Goal: Task Accomplishment & Management: Manage account settings

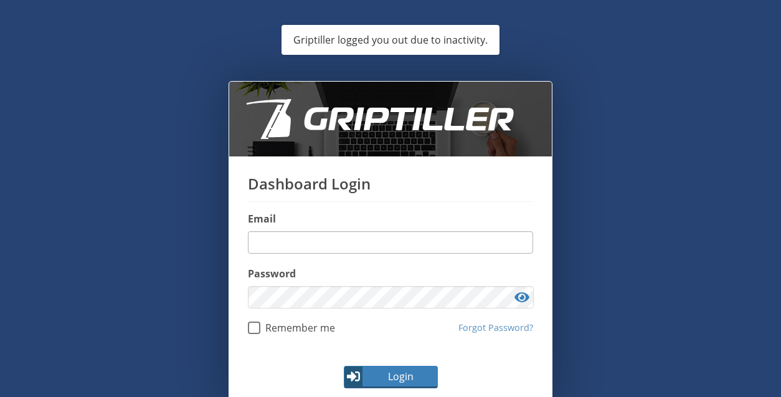
drag, startPoint x: 0, startPoint y: 0, endPoint x: 339, endPoint y: 242, distance: 417.0
click at [339, 242] on input "email" at bounding box center [390, 242] width 285 height 22
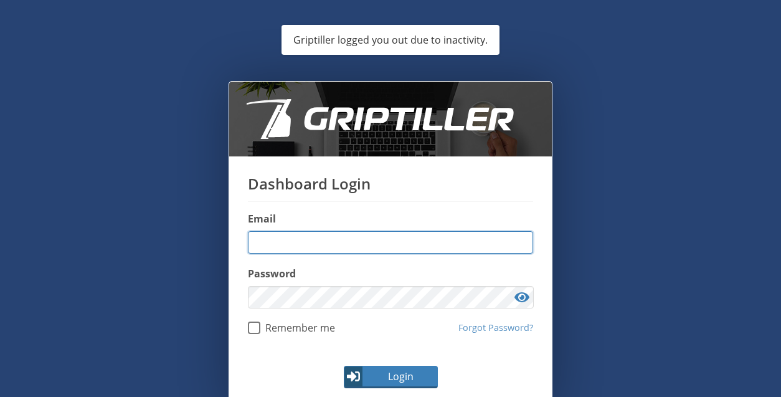
type input "**********"
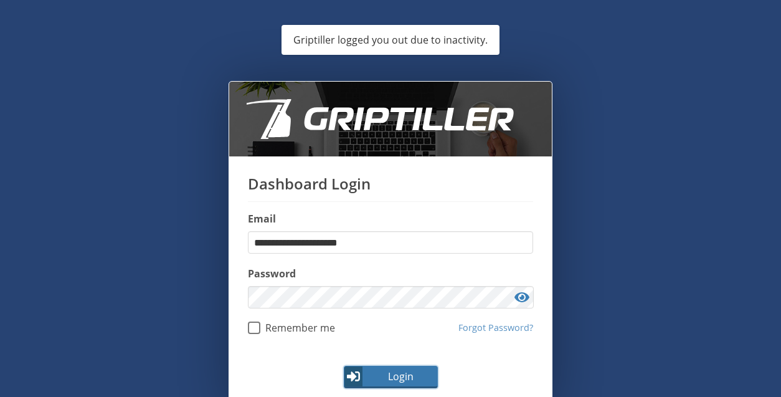
click at [377, 374] on span "Login" at bounding box center [400, 376] width 72 height 15
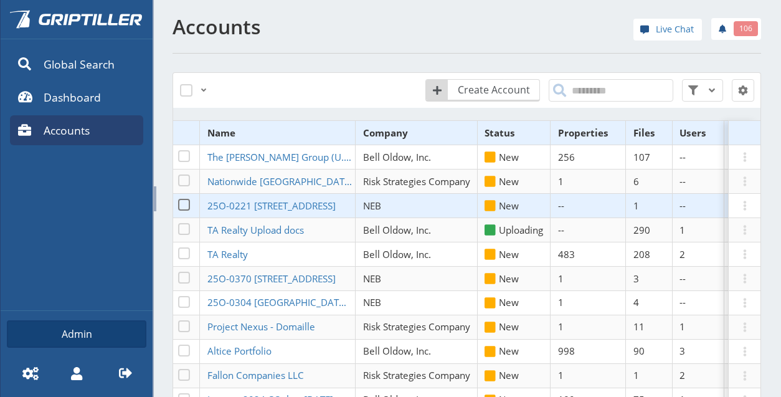
click at [154, 195] on span at bounding box center [155, 198] width 2 height 25
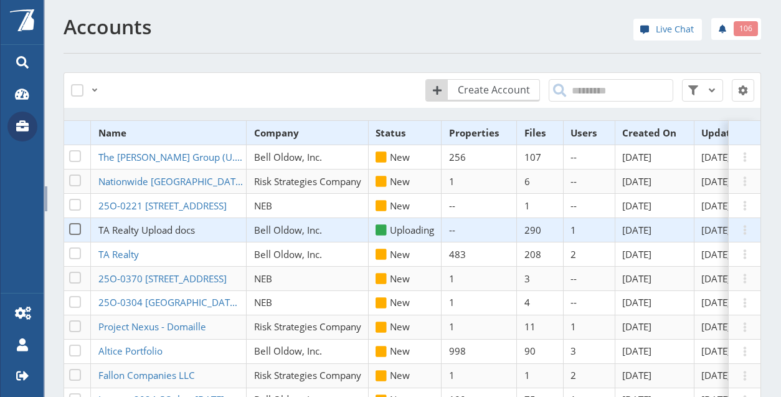
click at [135, 230] on span "TA Realty Upload docs" at bounding box center [146, 230] width 97 height 12
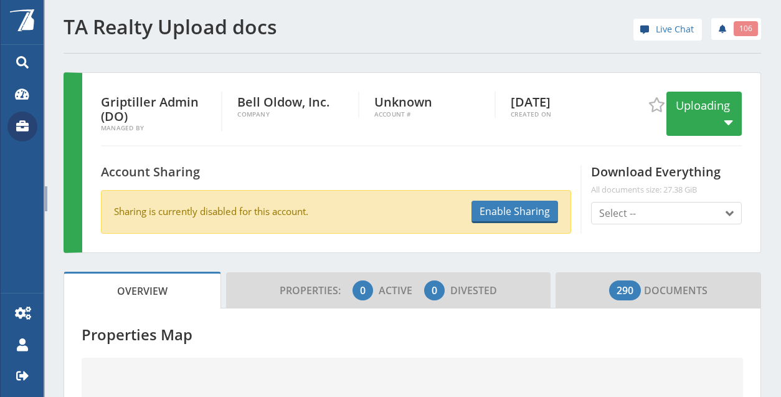
drag, startPoint x: 135, startPoint y: 230, endPoint x: 475, endPoint y: 76, distance: 372.9
click at [475, 76] on div "Griptiller Admin (DO) Managed By Bell Oldow, Inc. Company Unknown Account # [DA…" at bounding box center [412, 162] width 697 height 181
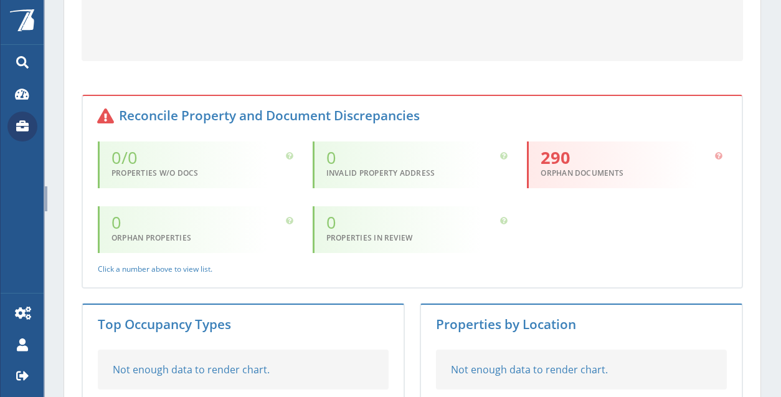
scroll to position [618, 0]
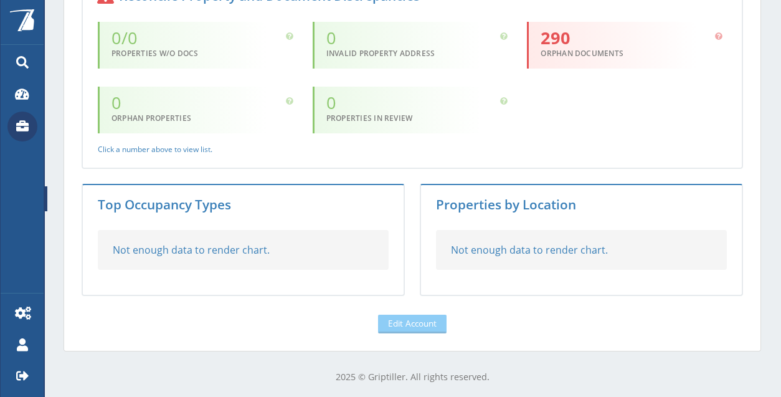
click at [31, 222] on div "Powered By Global Search Dashboard Accounts Admin Settings My Profile Logout" at bounding box center [22, 198] width 44 height 397
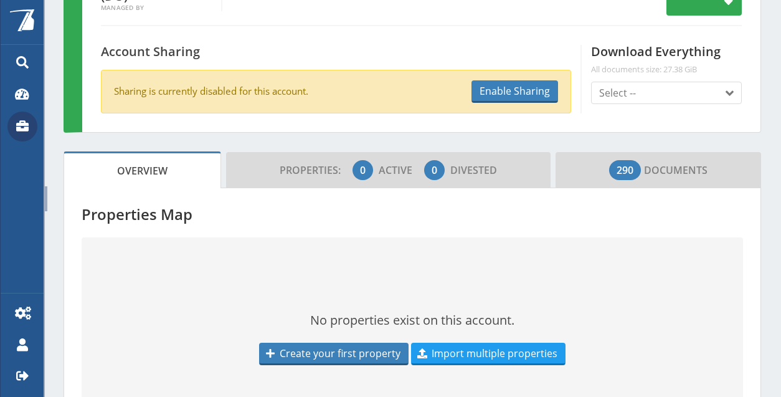
scroll to position [0, 0]
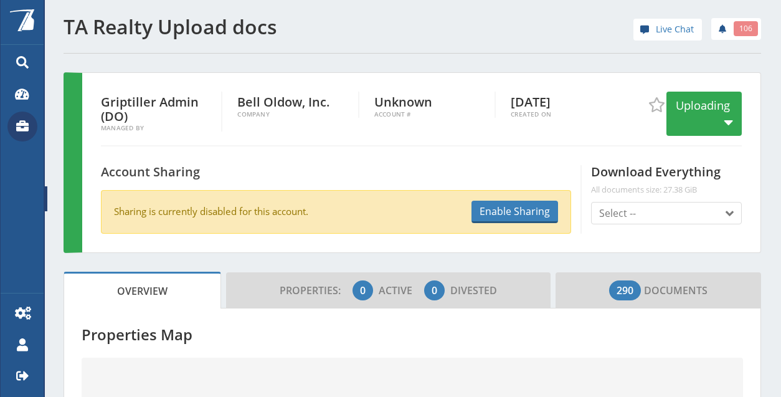
click at [24, 128] on icon at bounding box center [22, 126] width 13 height 13
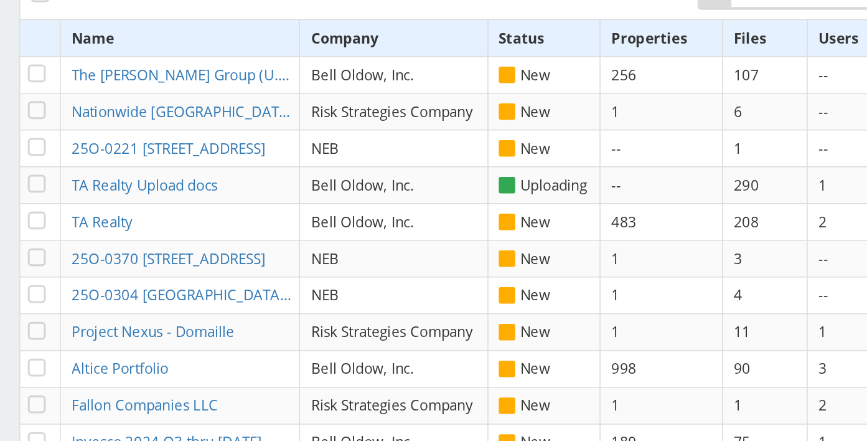
click at [450, 105] on div "Create Account Reset All Filters" at bounding box center [619, 90] width 458 height 37
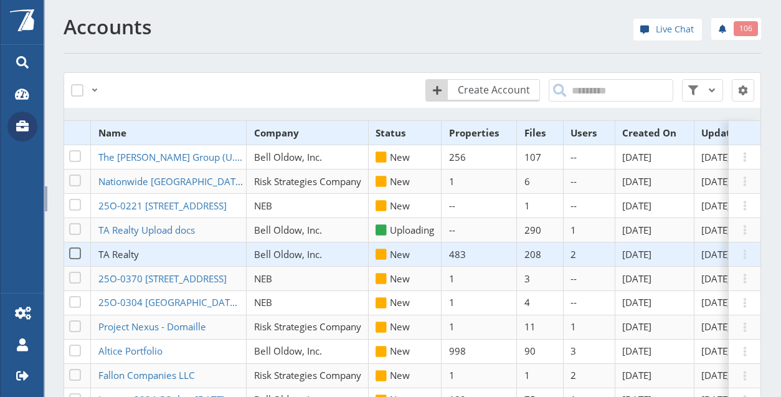
click at [126, 251] on span "TA Realty" at bounding box center [118, 254] width 40 height 12
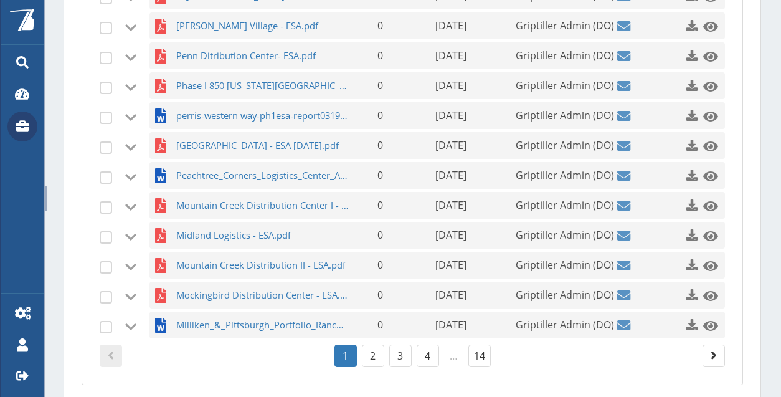
scroll to position [555, 0]
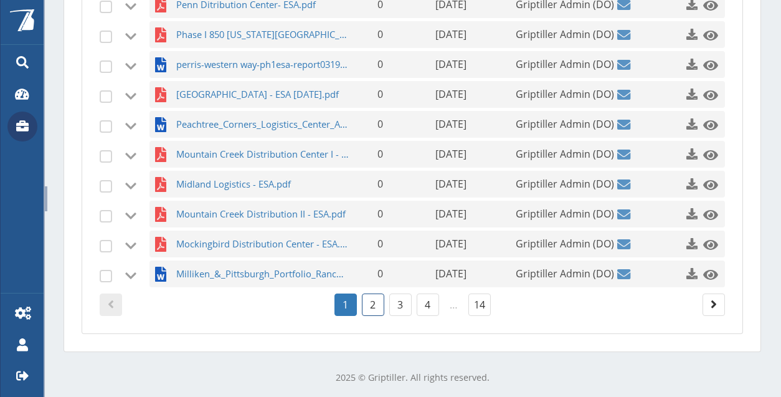
click at [370, 300] on link "2" at bounding box center [373, 304] width 22 height 22
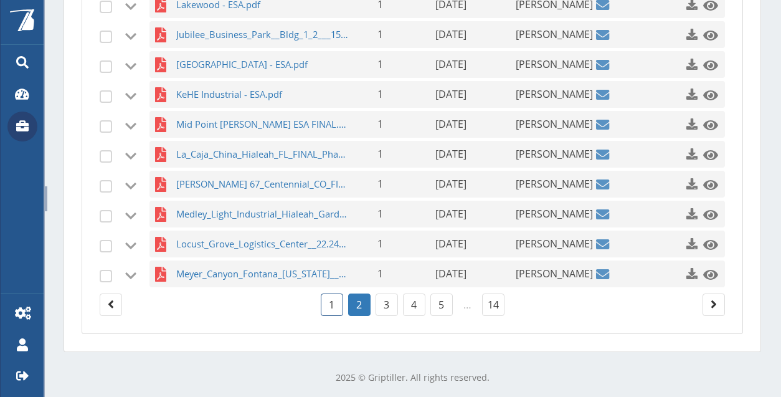
click at [329, 298] on link "1" at bounding box center [332, 304] width 22 height 22
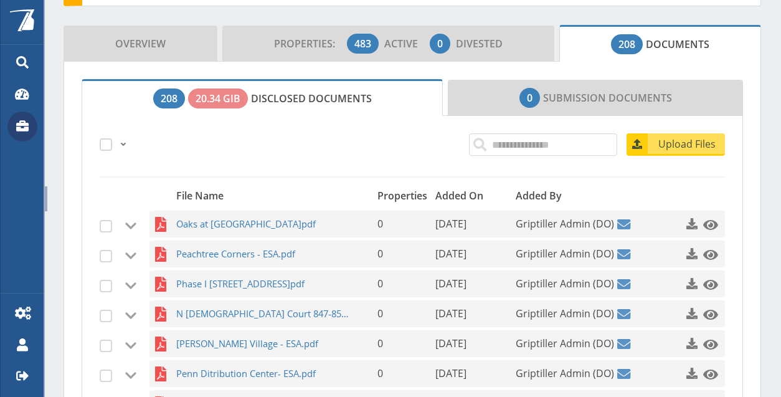
scroll to position [181, 0]
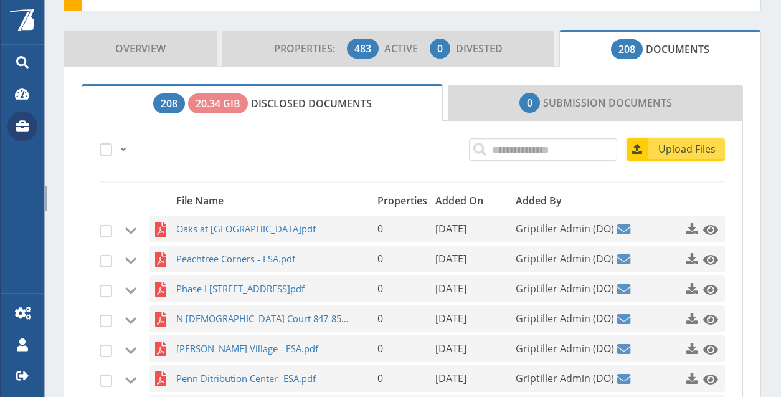
click at [665, 153] on span "Upload Files" at bounding box center [687, 148] width 75 height 15
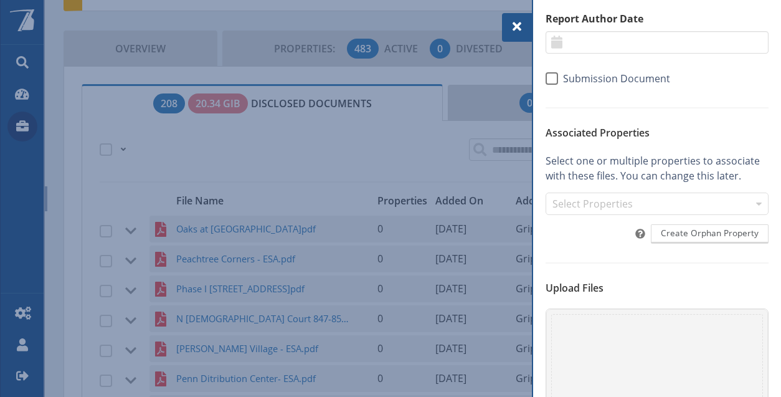
scroll to position [311, 0]
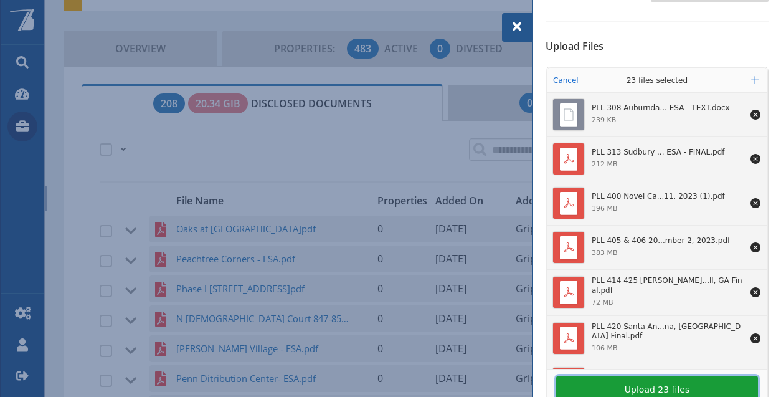
click at [640, 382] on button "Upload 23 files" at bounding box center [657, 389] width 202 height 27
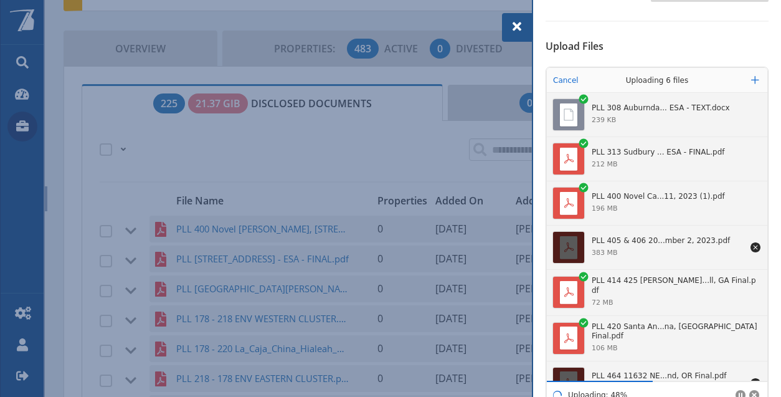
click at [650, 53] on section "Upload Files Drop your files here Cancel Uploading 6 files Add more PLL 308 Aub…" at bounding box center [657, 225] width 223 height 370
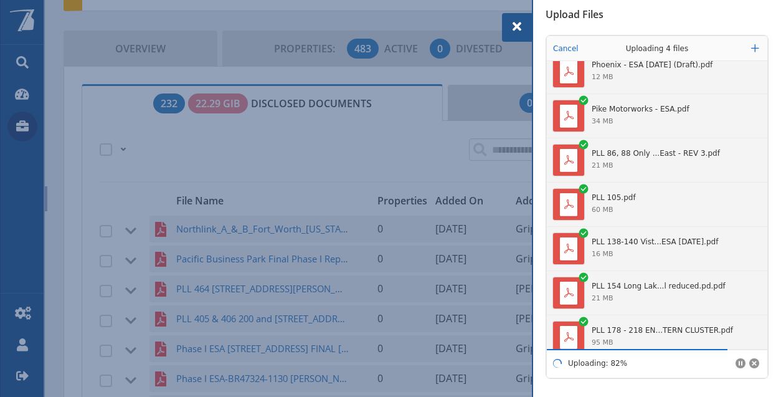
scroll to position [735, 0]
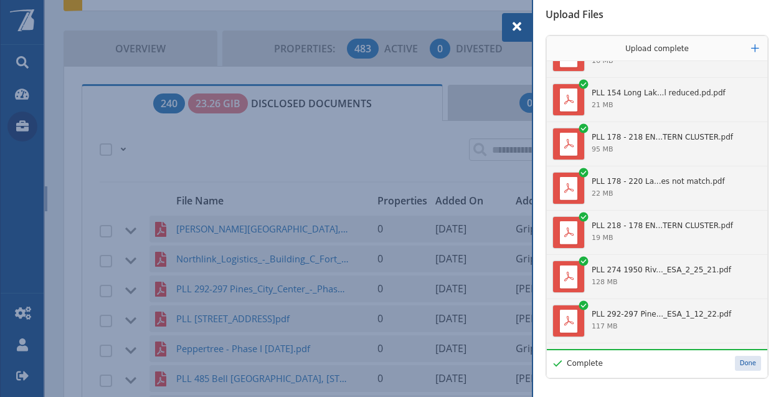
click at [736, 358] on button "Done" at bounding box center [748, 363] width 26 height 15
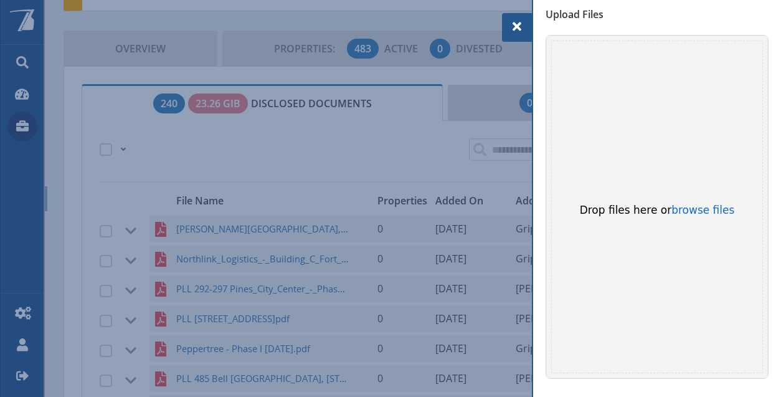
click at [767, 142] on div "Upload Account Files File Properties Report Author Date ******* ******** ***** …" at bounding box center [657, 198] width 248 height 397
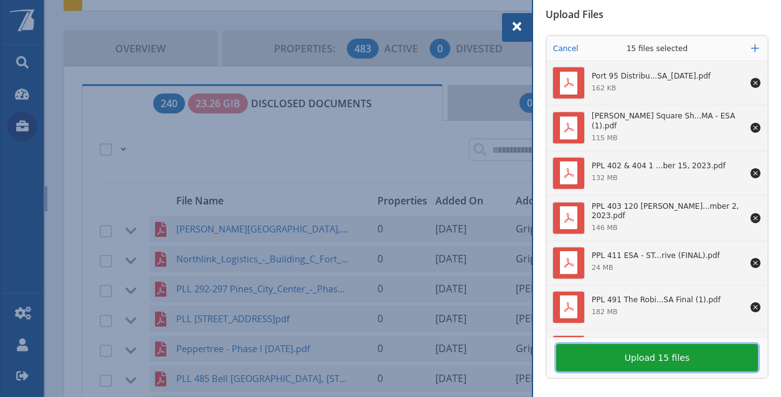
click at [665, 355] on button "Upload 15 files" at bounding box center [657, 357] width 202 height 27
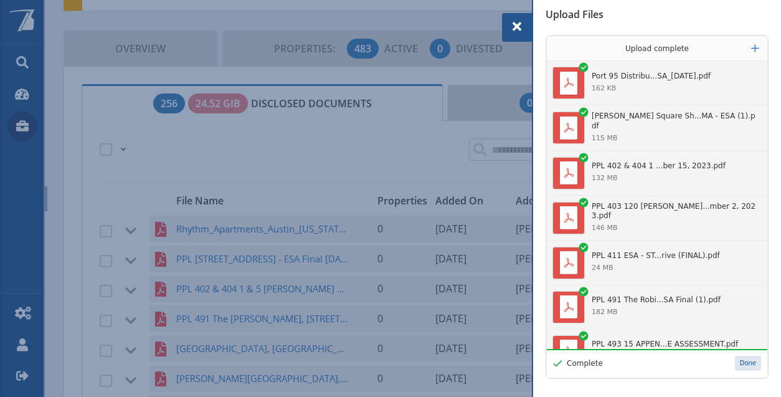
click at [742, 362] on button "Done" at bounding box center [748, 363] width 26 height 15
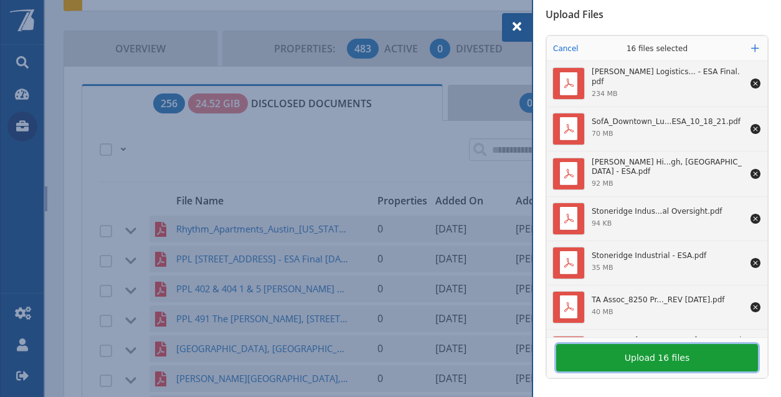
click at [671, 357] on button "Upload 16 files" at bounding box center [657, 357] width 202 height 27
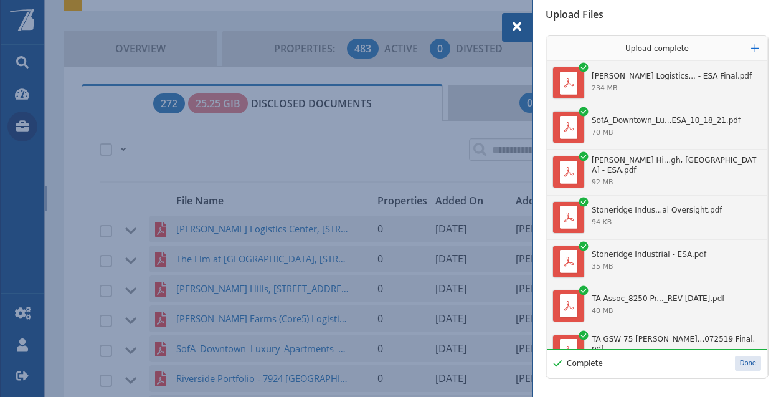
click at [739, 363] on button "Done" at bounding box center [748, 363] width 26 height 15
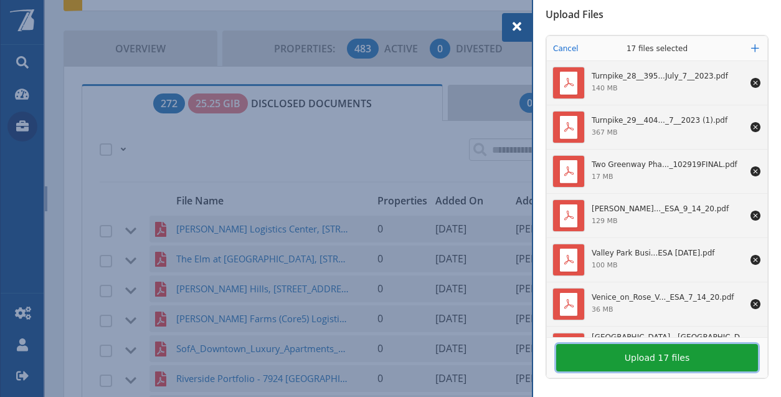
click at [679, 359] on button "Upload 17 files" at bounding box center [657, 357] width 202 height 27
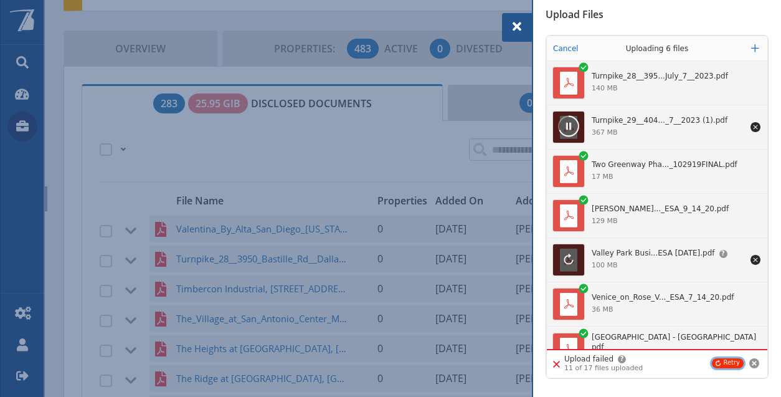
click at [716, 362] on icon "Retry upload" at bounding box center [718, 363] width 5 height 6
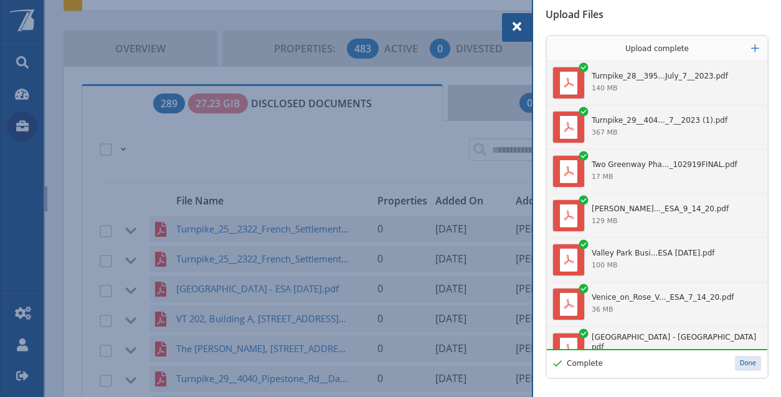
click at [747, 367] on button "Done" at bounding box center [748, 363] width 26 height 15
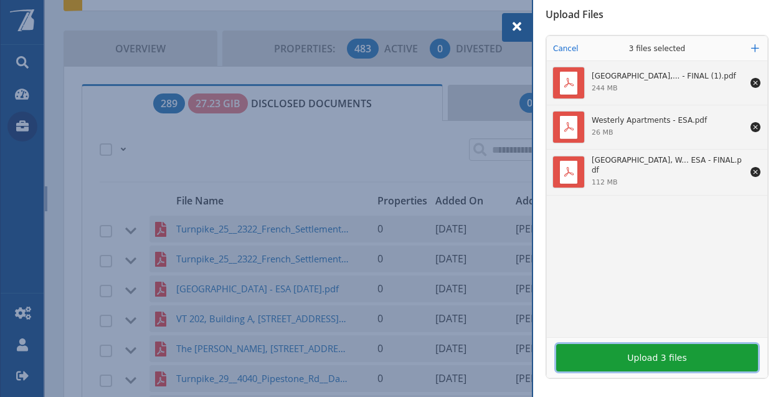
click at [669, 358] on button "Upload 3 files" at bounding box center [657, 357] width 202 height 27
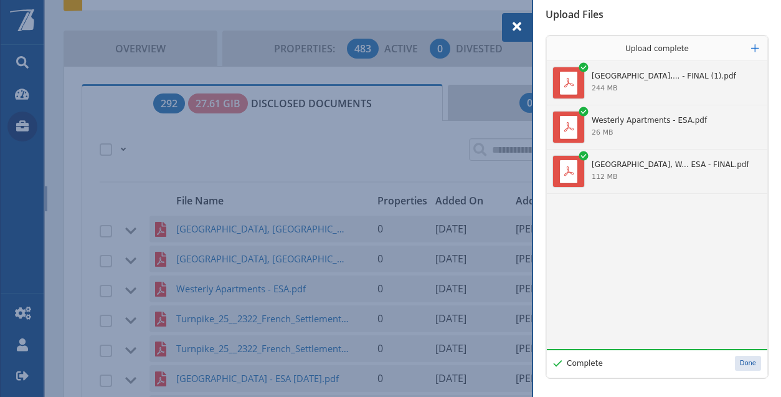
click at [737, 365] on button "Done" at bounding box center [748, 363] width 26 height 15
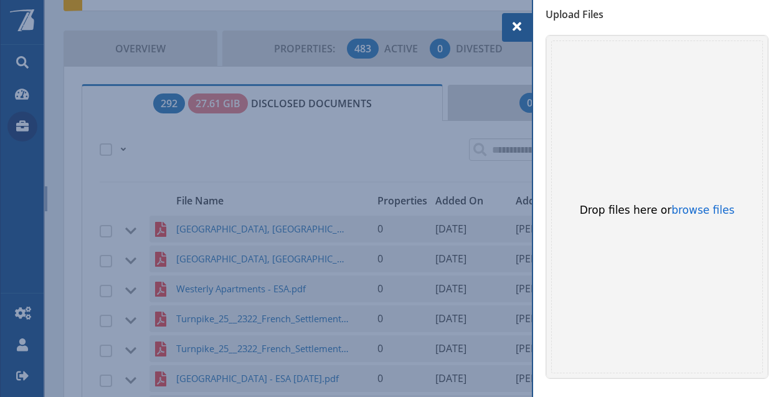
click at [518, 32] on span at bounding box center [516, 26] width 15 height 15
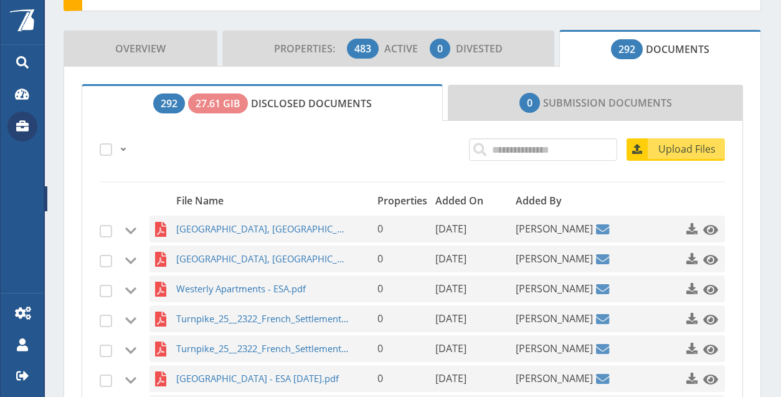
click at [25, 123] on icon at bounding box center [22, 125] width 13 height 11
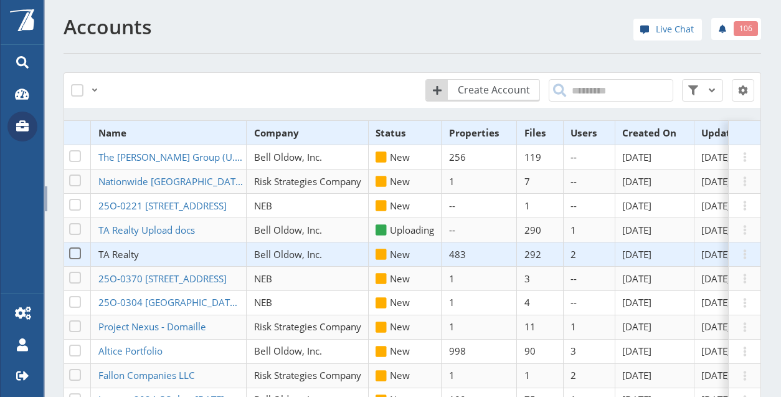
click at [130, 250] on span "TA Realty" at bounding box center [118, 254] width 40 height 12
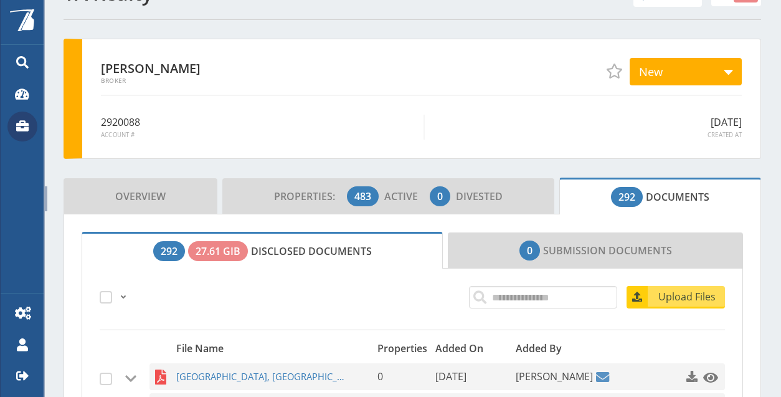
scroll to position [62, 0]
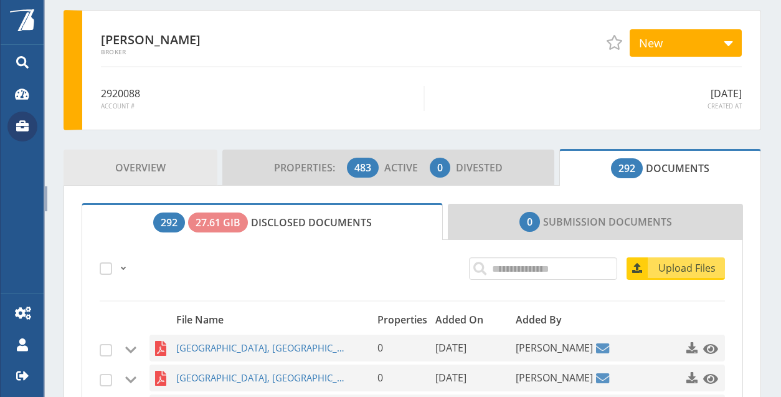
click at [171, 169] on link "Overview" at bounding box center [141, 167] width 154 height 36
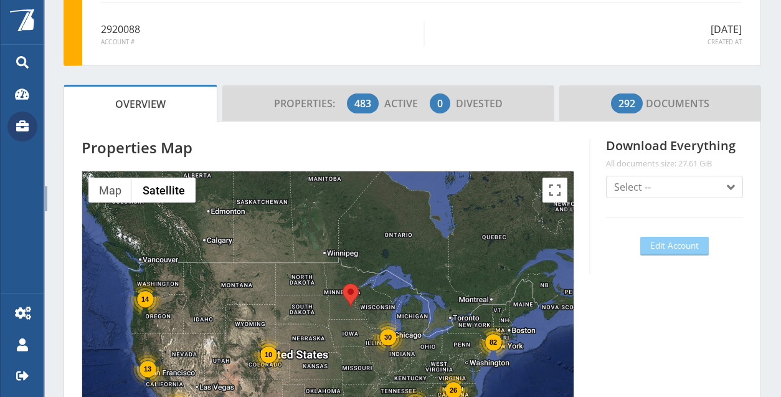
scroll to position [0, 0]
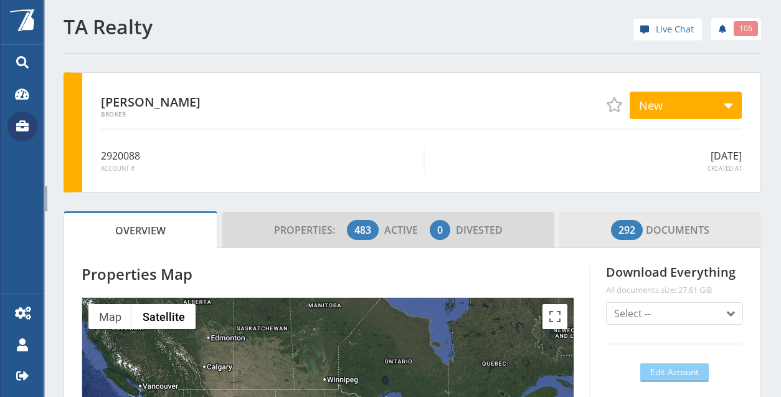
click at [649, 233] on span "292 Documents" at bounding box center [660, 229] width 98 height 25
